Goal: Information Seeking & Learning: Learn about a topic

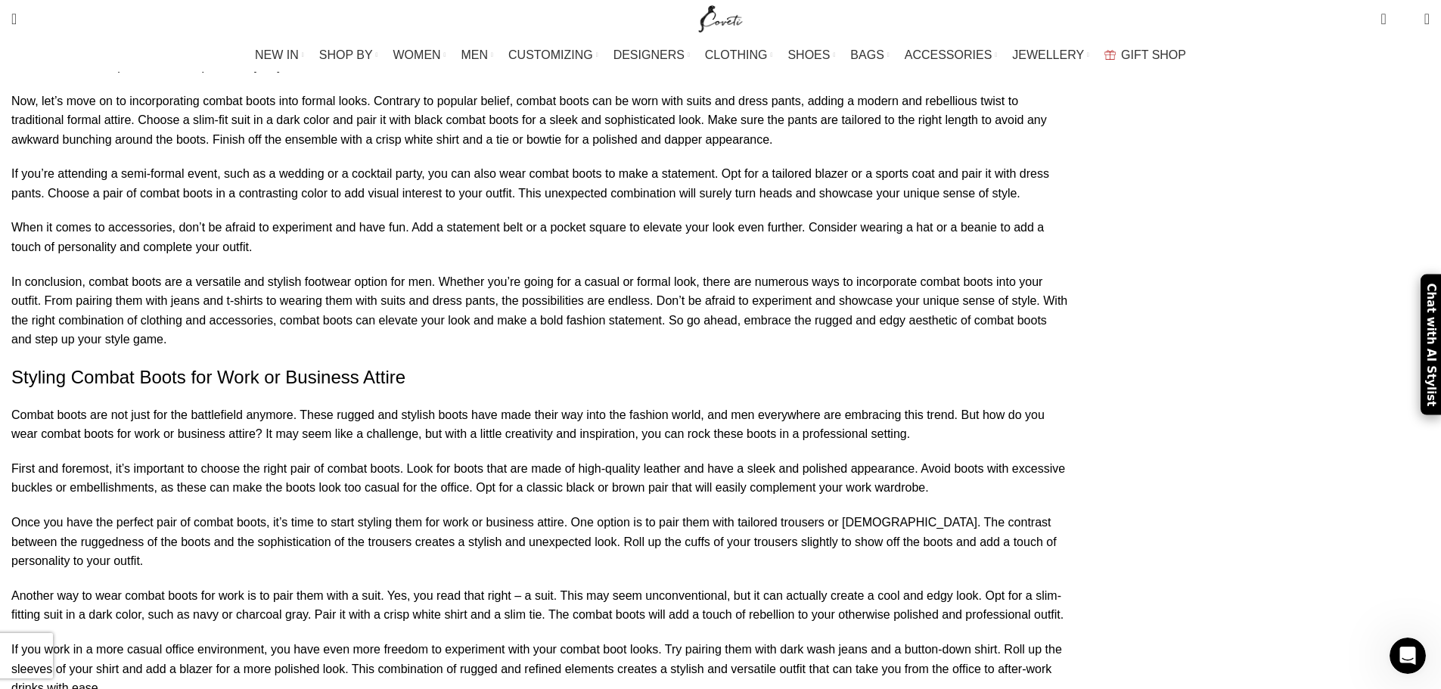
scroll to position [6127, 0]
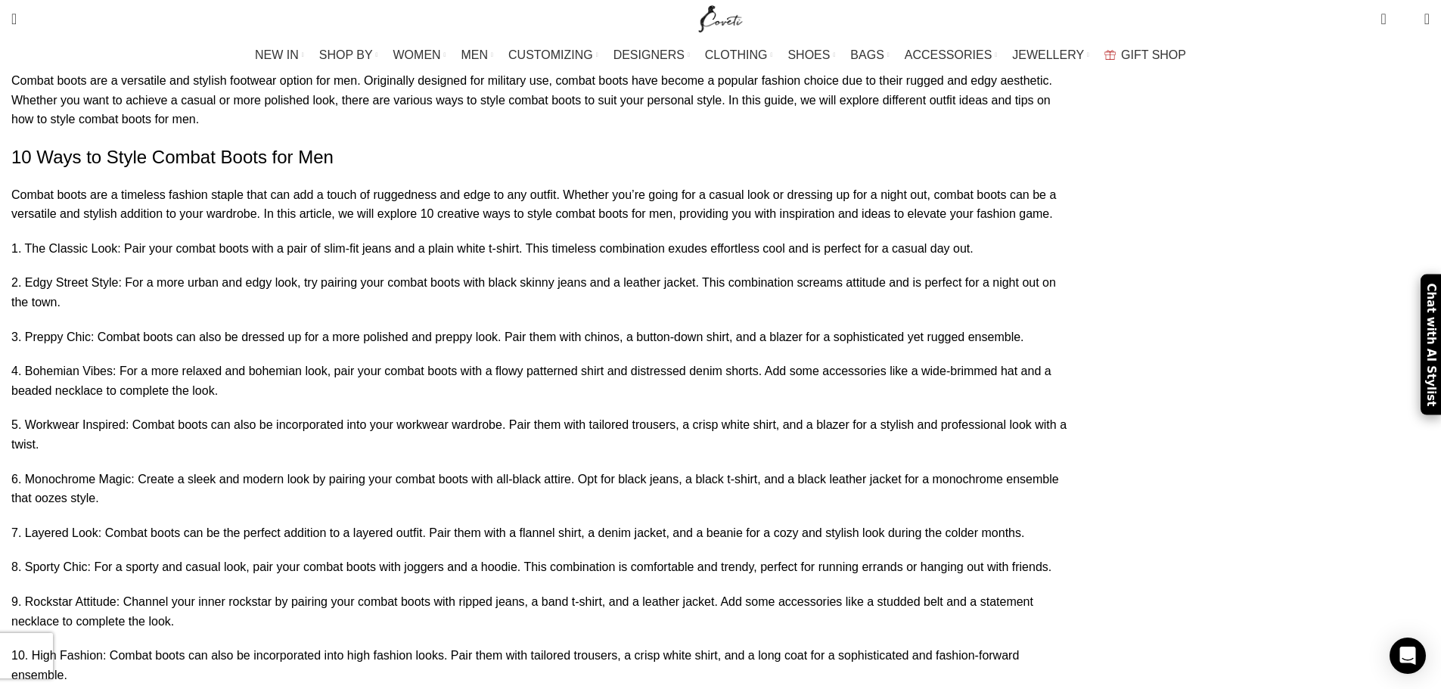
scroll to position [1135, 0]
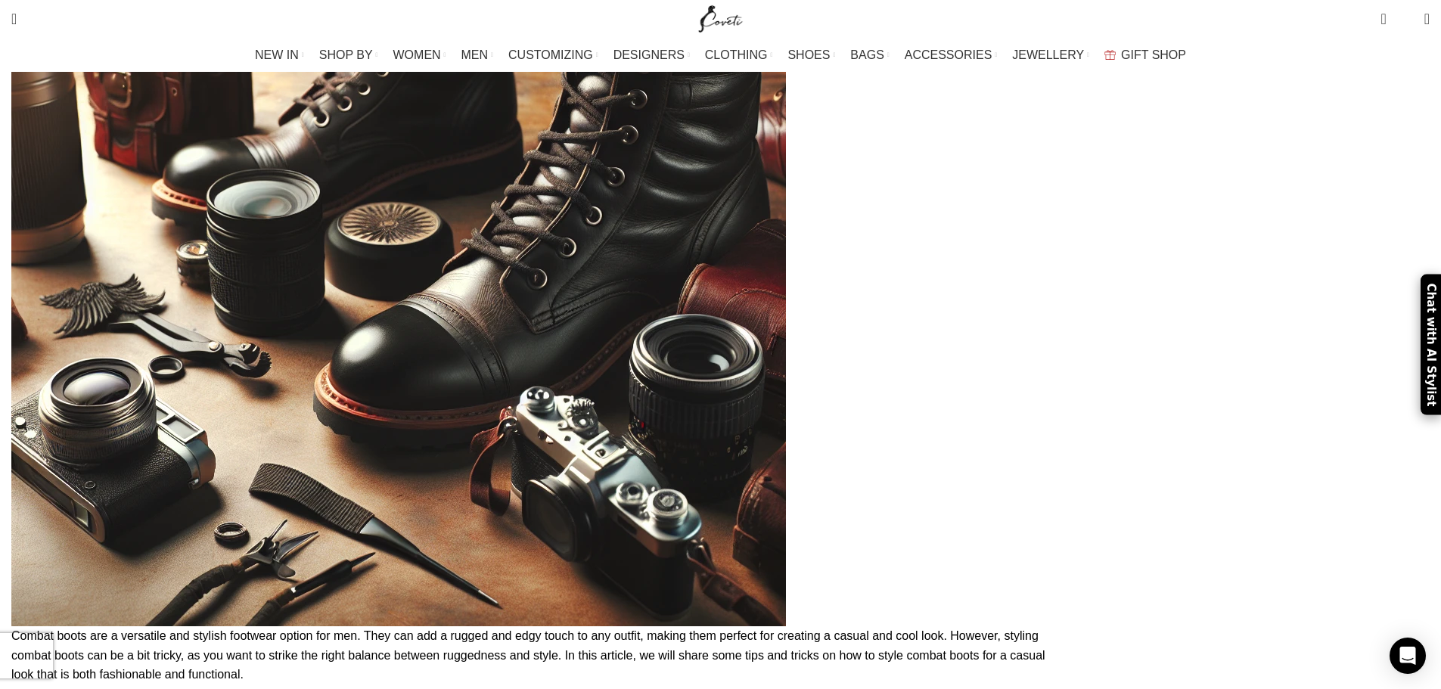
scroll to position [3479, 0]
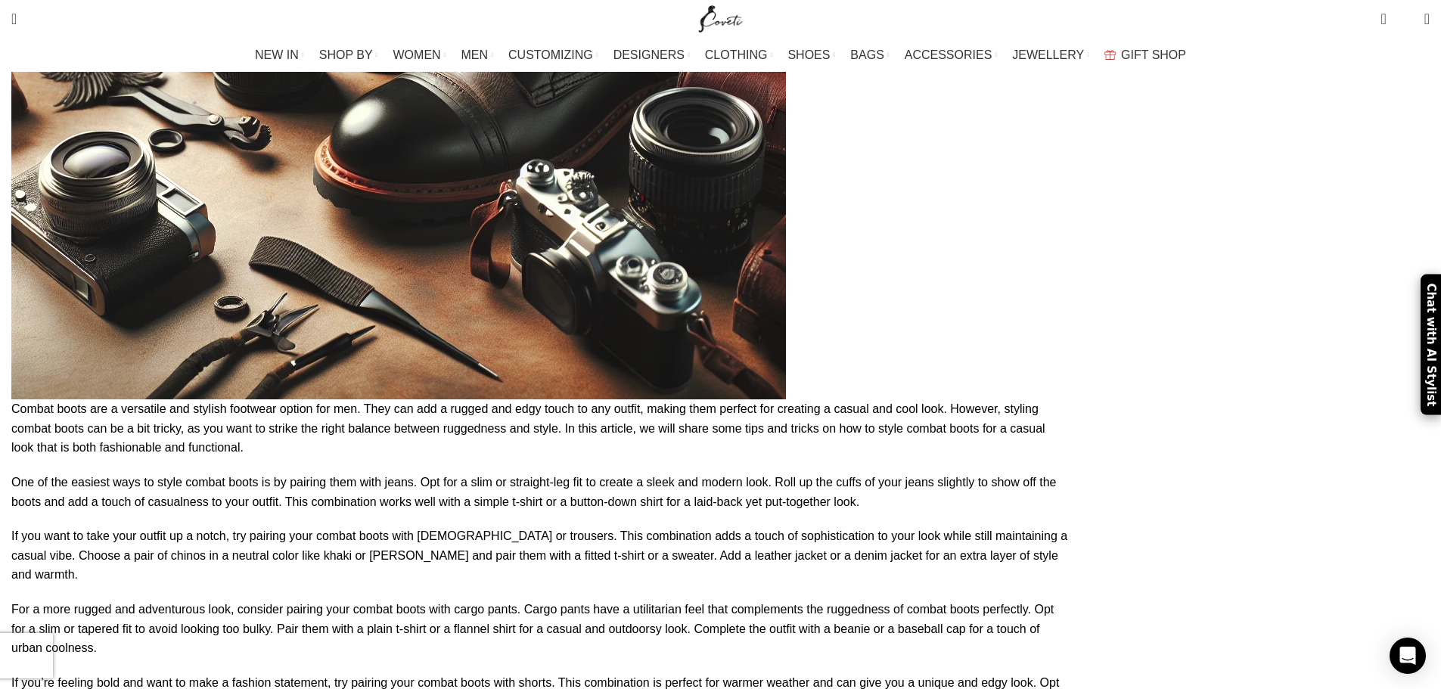
click at [497, 526] on p "If you want to take your outfit up a notch, try pairing your combat boots with …" at bounding box center [540, 555] width 1058 height 58
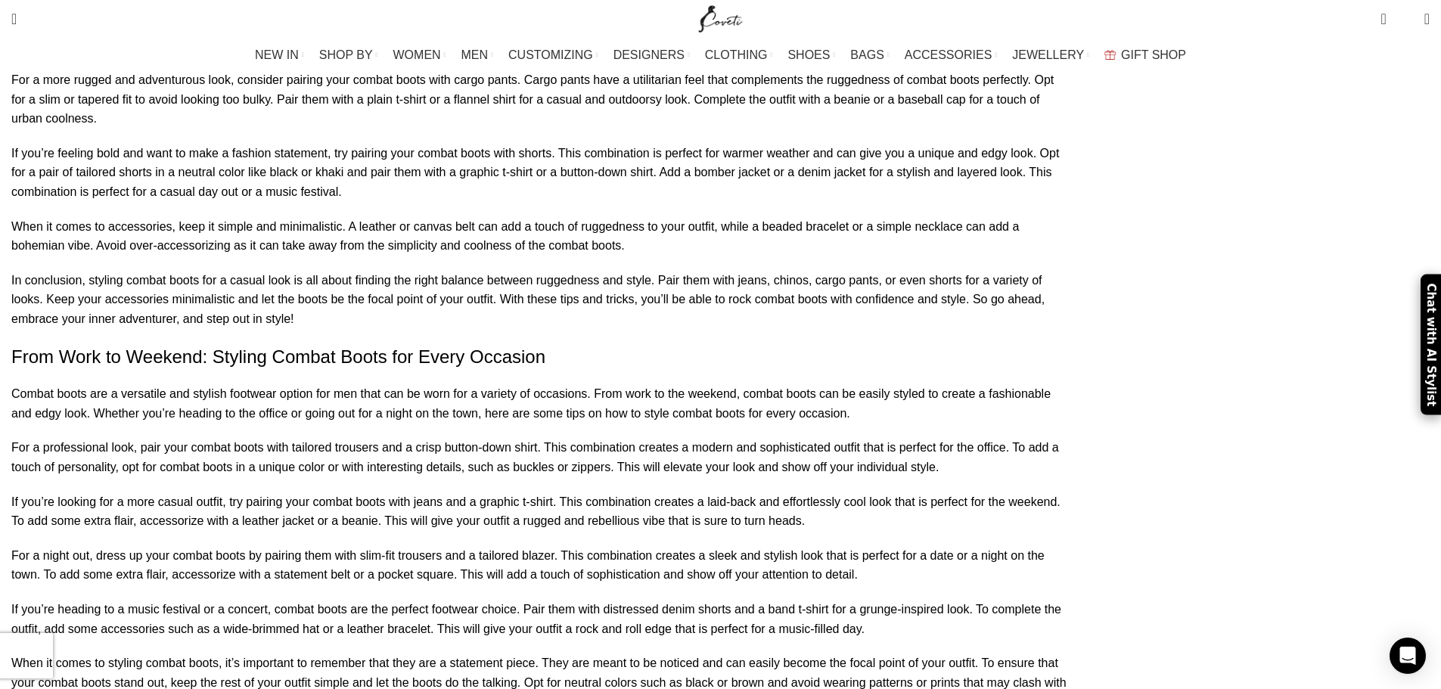
scroll to position [4084, 0]
